Goal: Task Accomplishment & Management: Complete application form

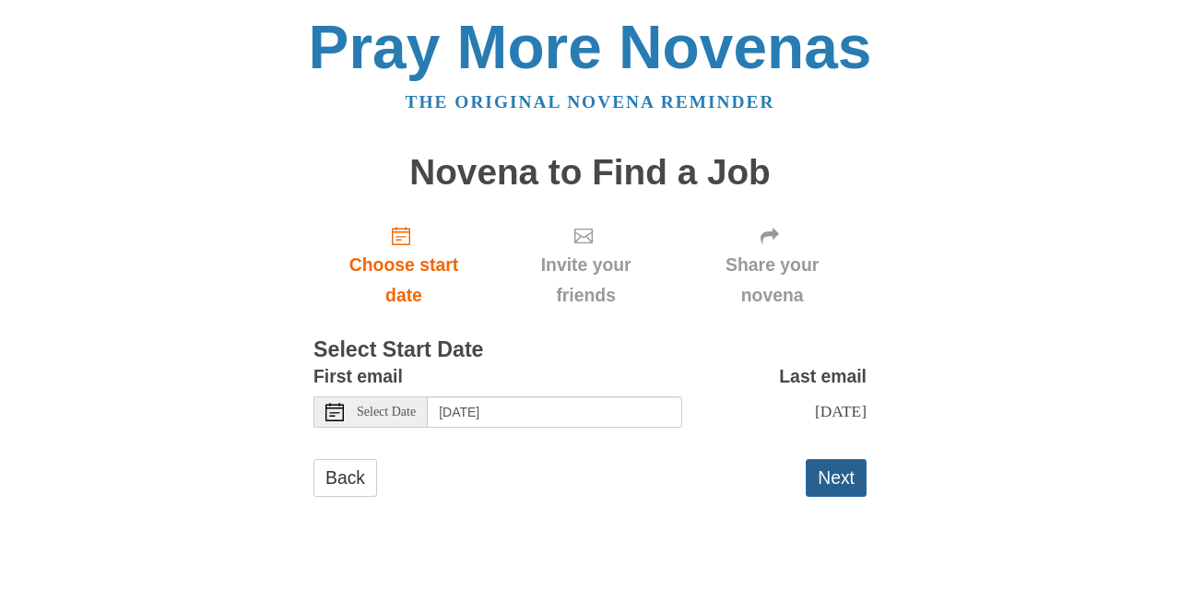
click at [839, 491] on button "Next" at bounding box center [836, 478] width 61 height 38
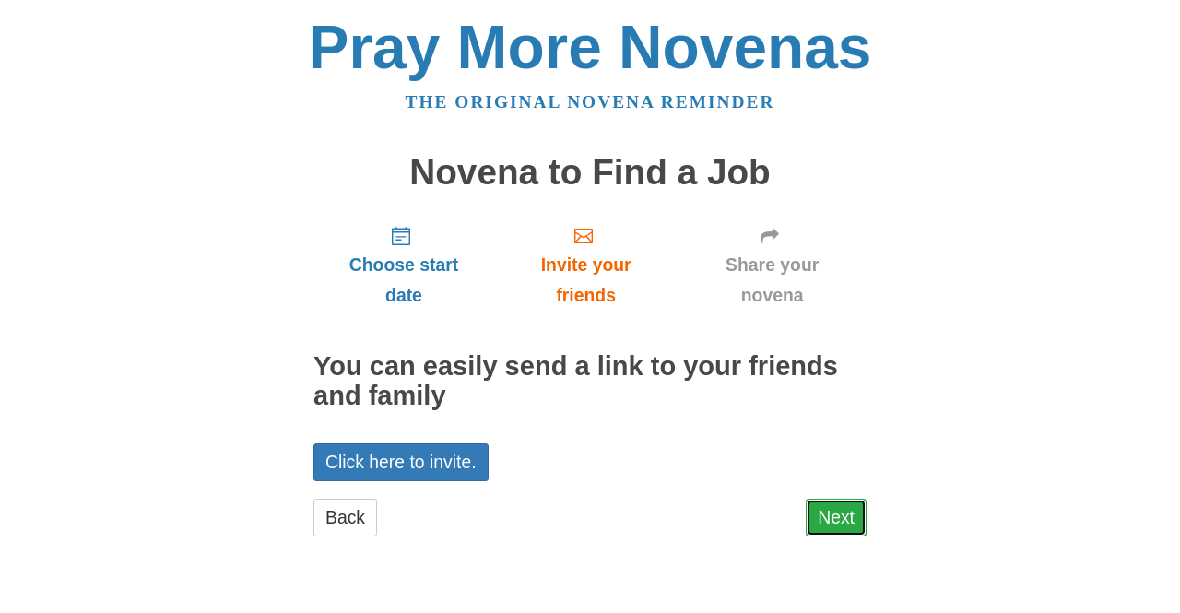
click at [841, 513] on link "Next" at bounding box center [836, 518] width 61 height 38
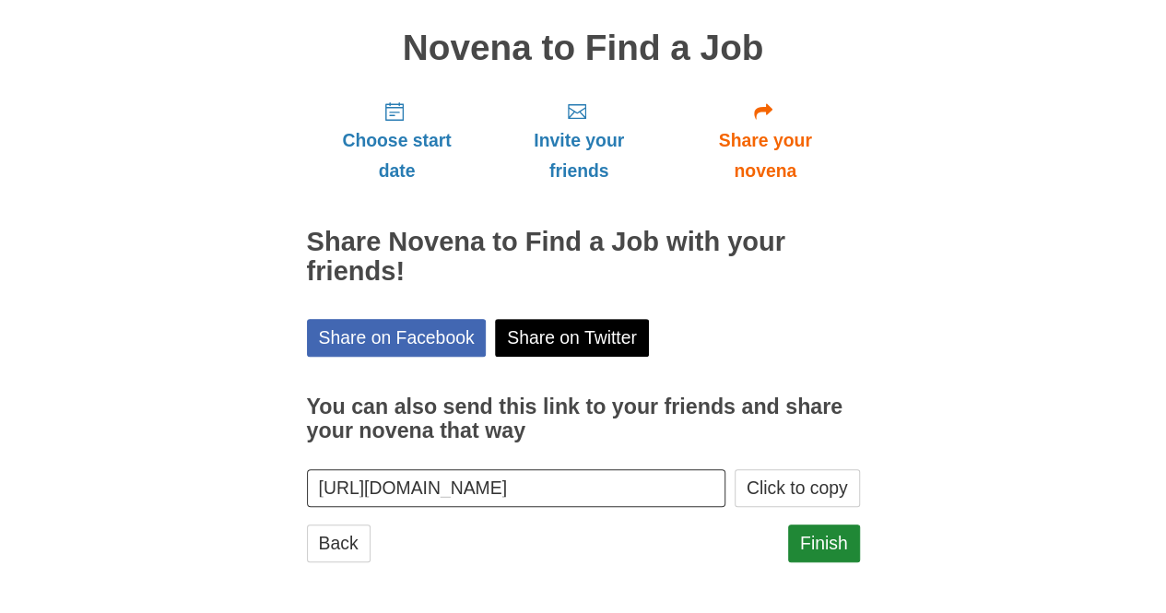
scroll to position [125, 0]
click at [824, 541] on link "Finish" at bounding box center [824, 543] width 72 height 38
